Goal: Task Accomplishment & Management: Use online tool/utility

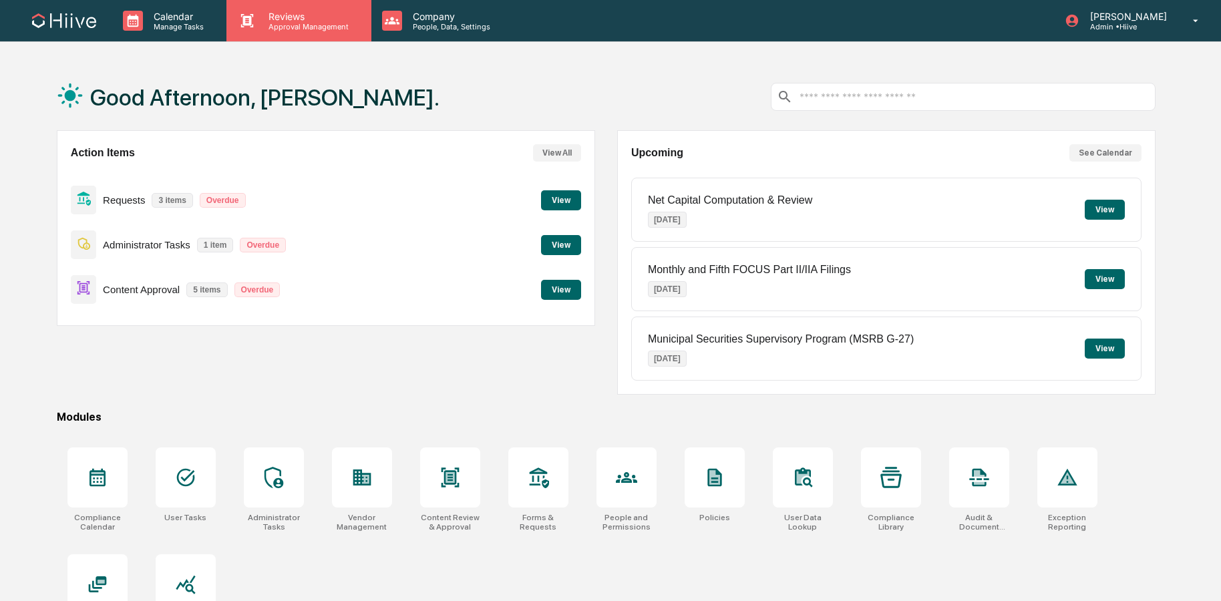
click at [296, 32] on div "Reviews Approval Management" at bounding box center [298, 20] width 144 height 41
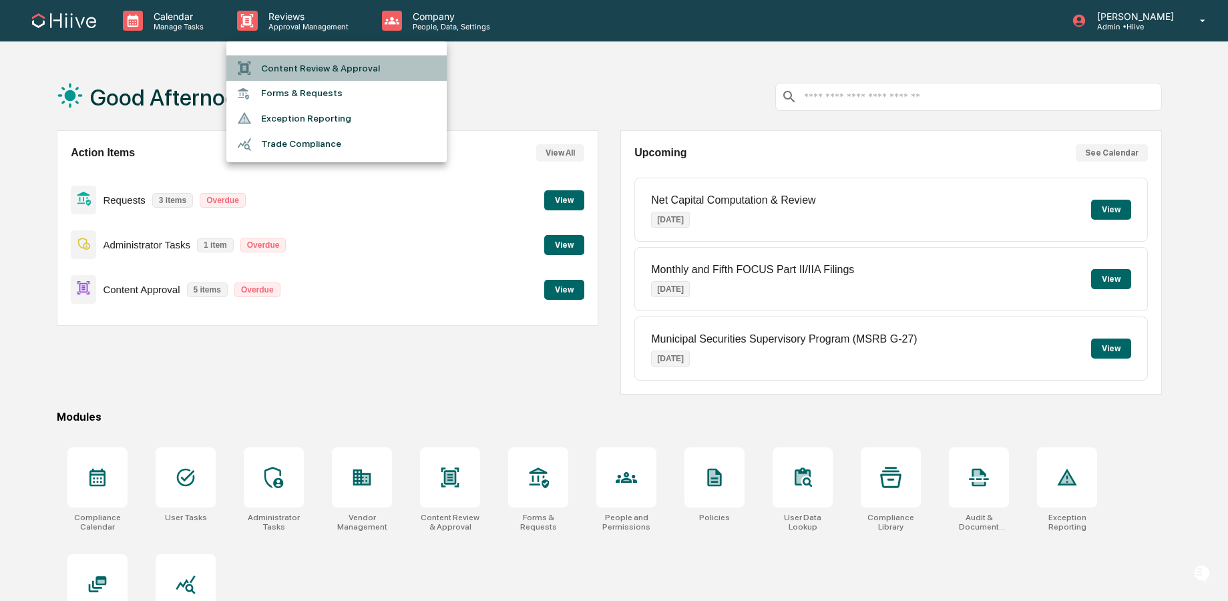
click at [306, 61] on li "Content Review & Approval" at bounding box center [336, 67] width 220 height 25
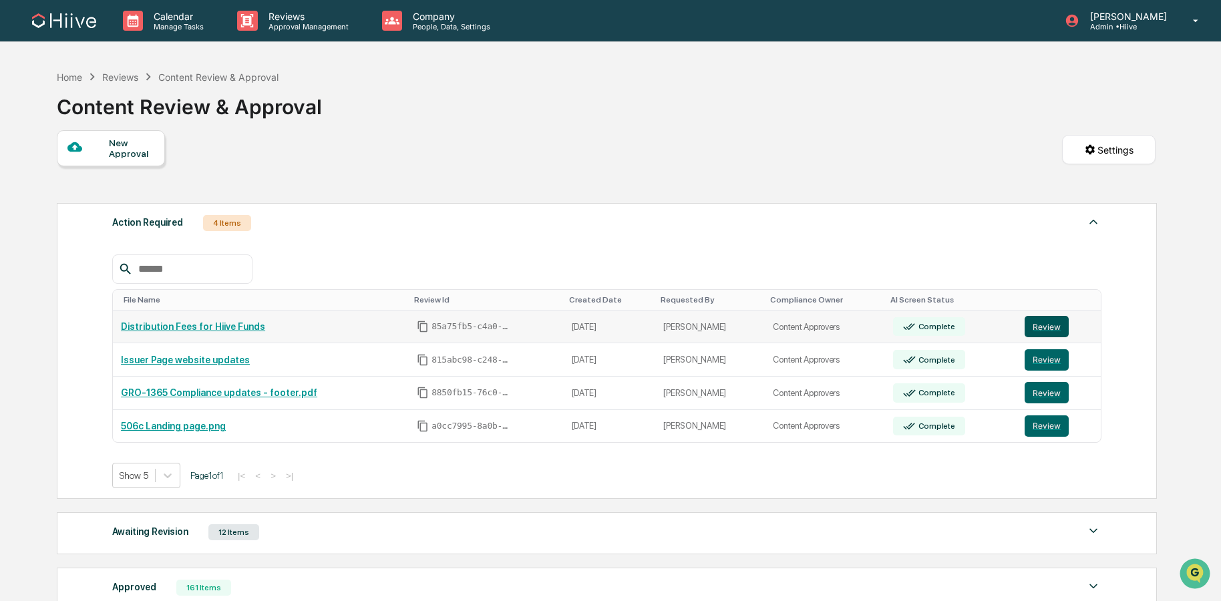
click at [1042, 325] on button "Review" at bounding box center [1046, 326] width 44 height 21
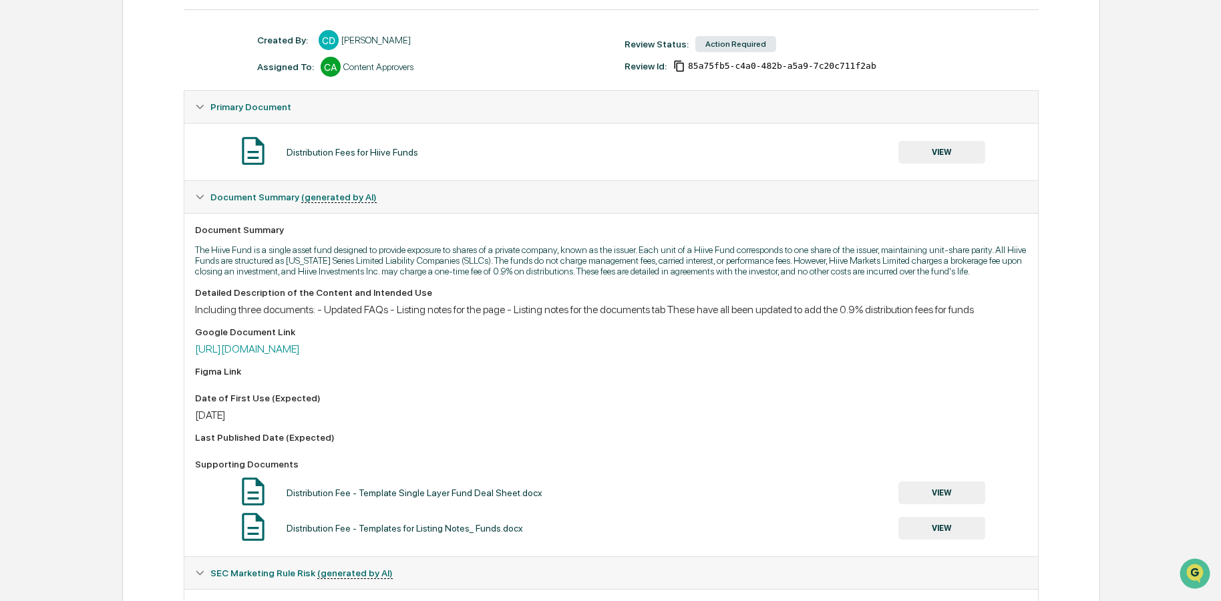
scroll to position [163, 0]
click at [300, 354] on link "https://docs.google.com/document/d/1qL8R8BUKjJpRVn9sRqmvQdMHQzoJUmvWZd8UomVdmRQ…" at bounding box center [247, 347] width 105 height 13
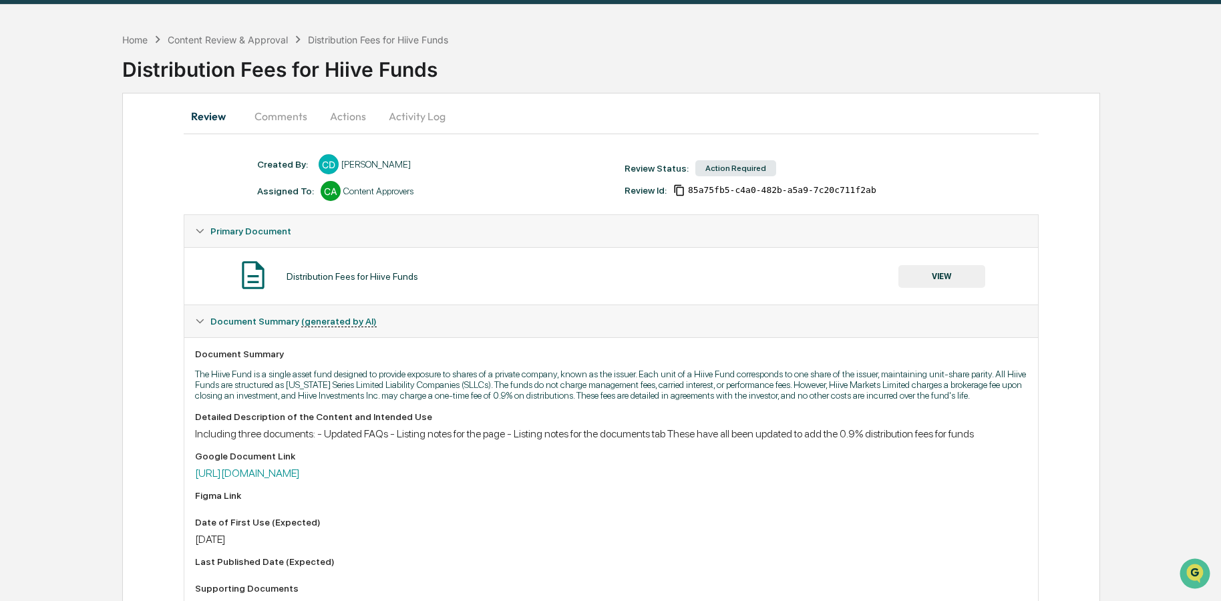
scroll to position [0, 0]
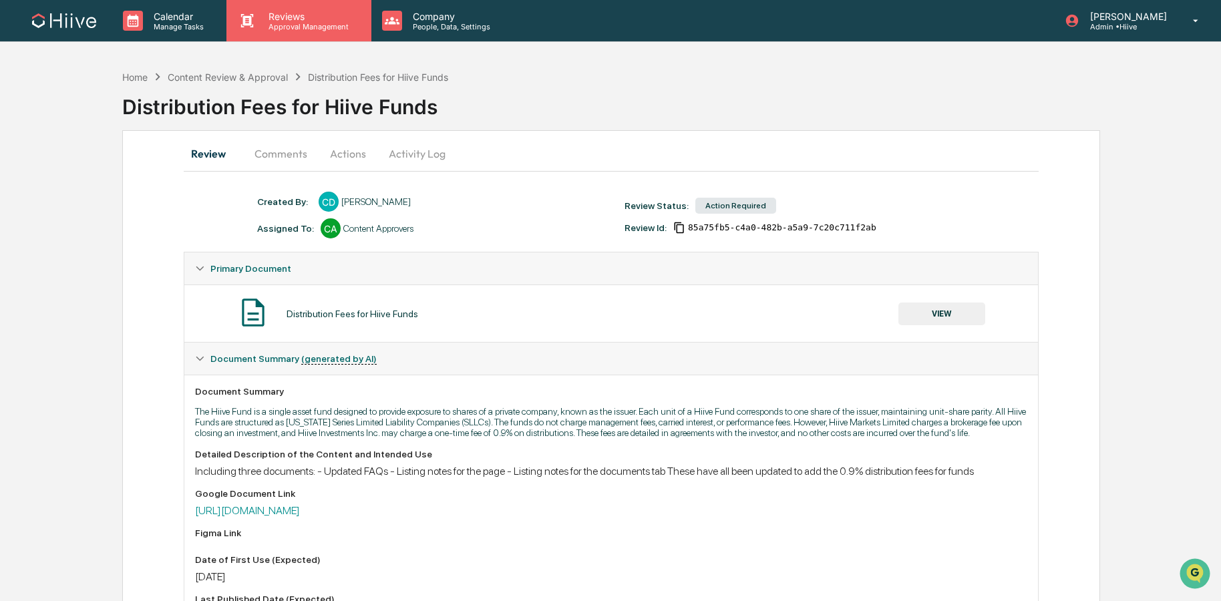
click at [338, 21] on p "Reviews" at bounding box center [306, 16] width 97 height 11
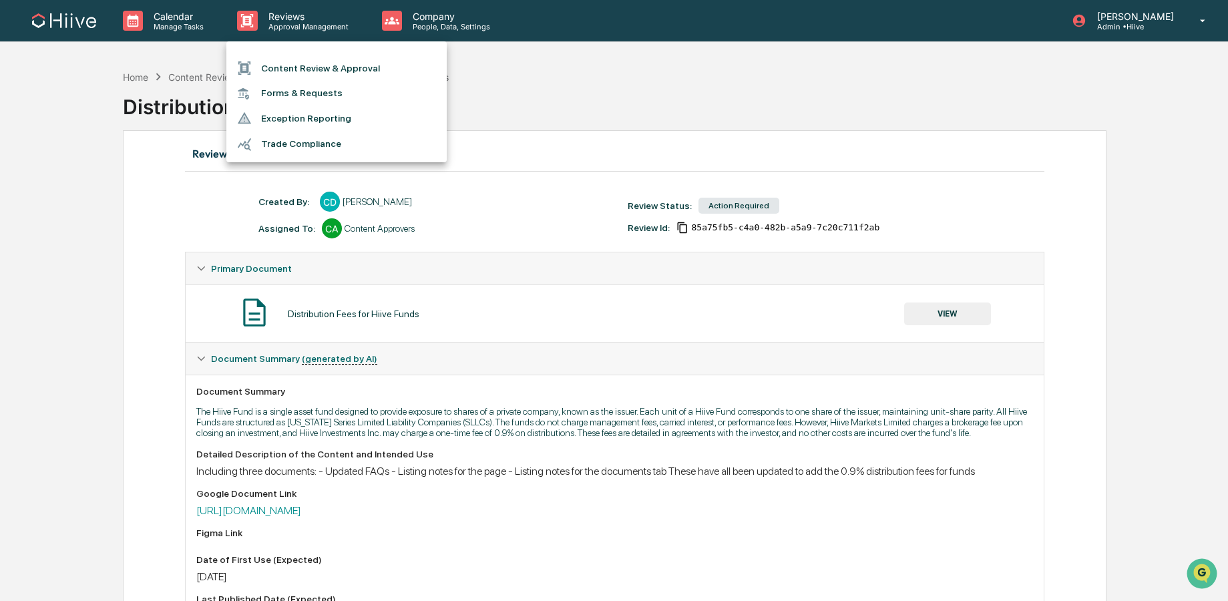
click at [326, 63] on li "Content Review & Approval" at bounding box center [336, 67] width 220 height 25
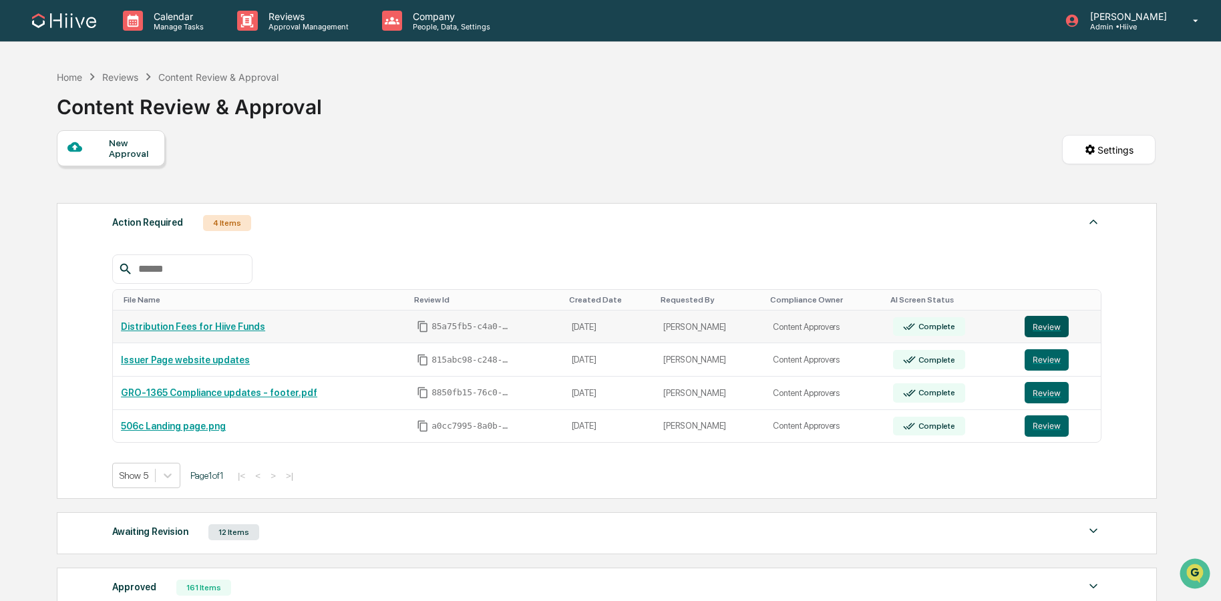
click at [1045, 320] on button "Review" at bounding box center [1046, 326] width 44 height 21
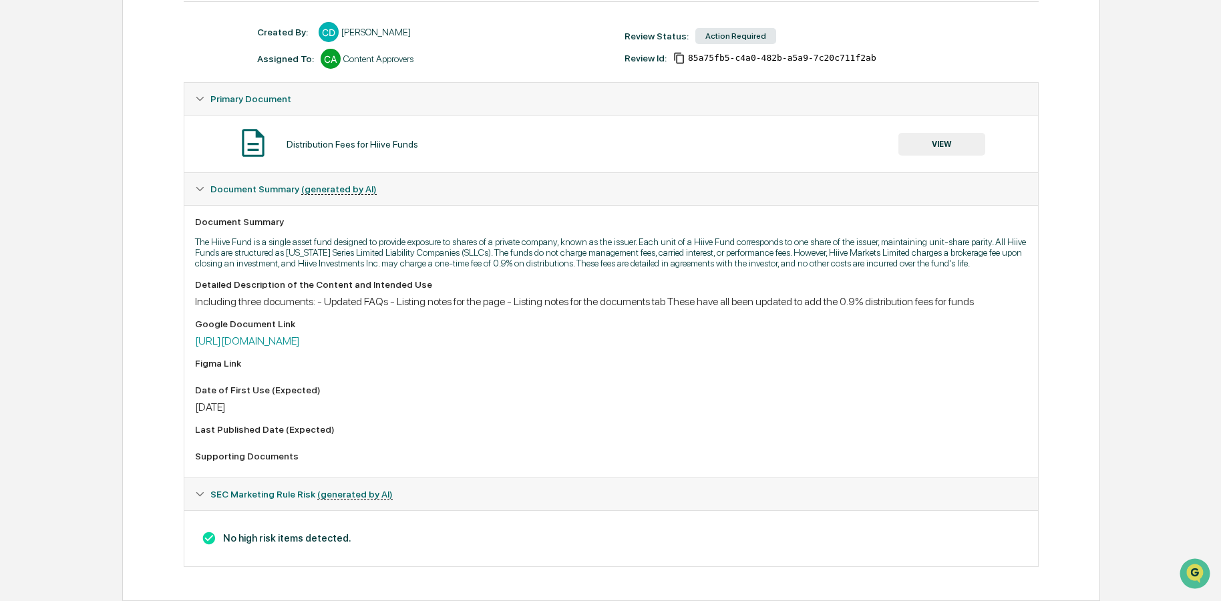
scroll to position [268, 0]
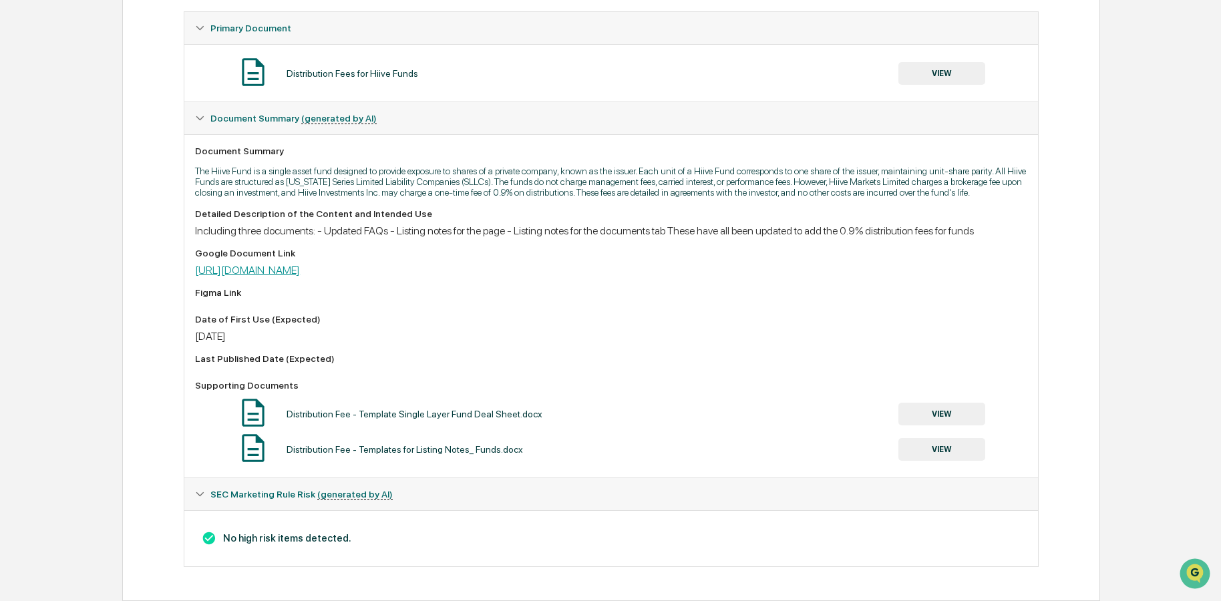
click at [300, 268] on link "[URL][DOMAIN_NAME]" at bounding box center [247, 270] width 105 height 13
